Goal: Information Seeking & Learning: Learn about a topic

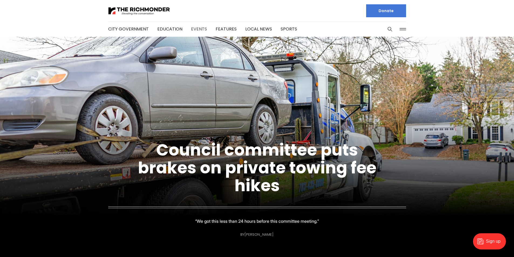
click at [196, 29] on link "Events" at bounding box center [199, 29] width 16 height 6
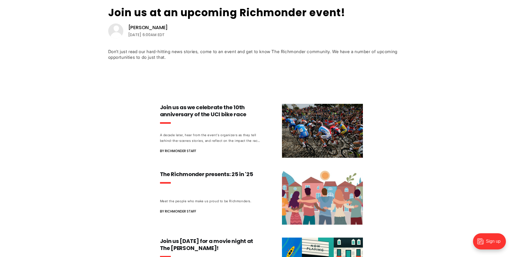
scroll to position [81, 0]
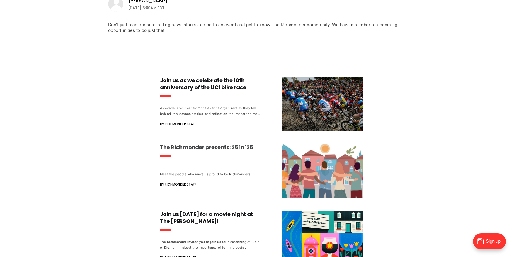
click at [201, 148] on h3 "The Richmonder presents: 25 in '25" at bounding box center [210, 147] width 100 height 7
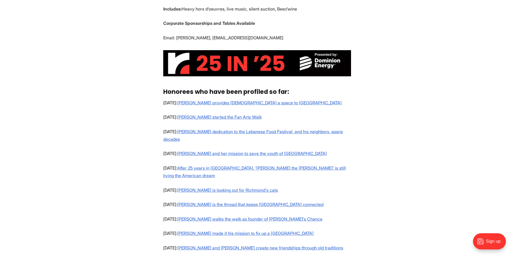
scroll to position [378, 0]
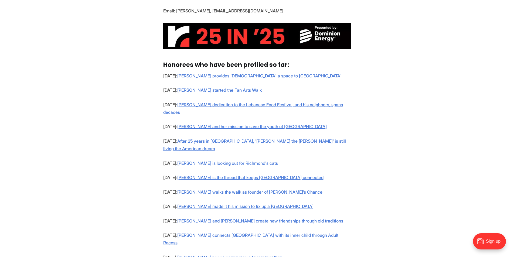
drag, startPoint x: 363, startPoint y: 138, endPoint x: 366, endPoint y: 139, distance: 3.2
drag, startPoint x: 366, startPoint y: 139, endPoint x: 363, endPoint y: 158, distance: 18.6
click at [363, 158] on section "Part of The Richmonder's mission is to bring Richmond together through storytel…" at bounding box center [257, 155] width 514 height 637
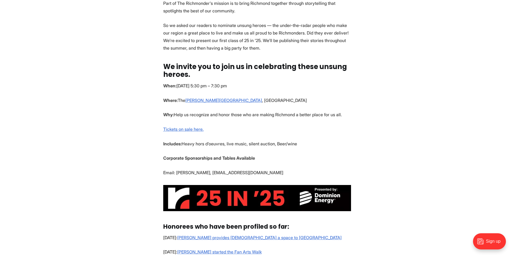
scroll to position [108, 0]
